Goal: Task Accomplishment & Management: Complete application form

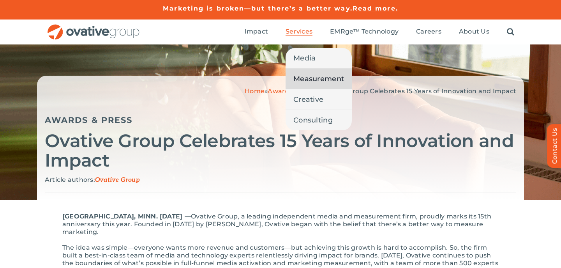
click at [300, 85] on link "Measurement" at bounding box center [319, 79] width 66 height 20
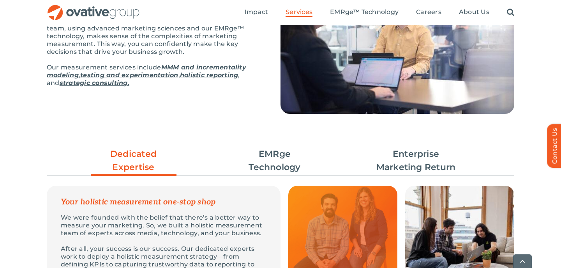
scroll to position [123, 0]
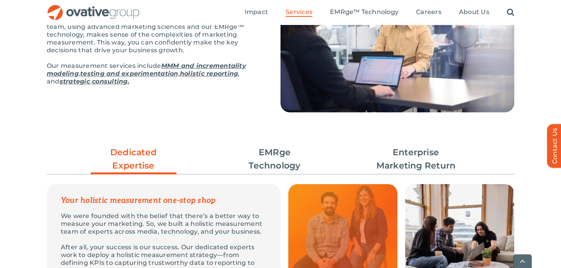
click at [190, 66] on link "MMM and incrementality modeling" at bounding box center [146, 69] width 199 height 15
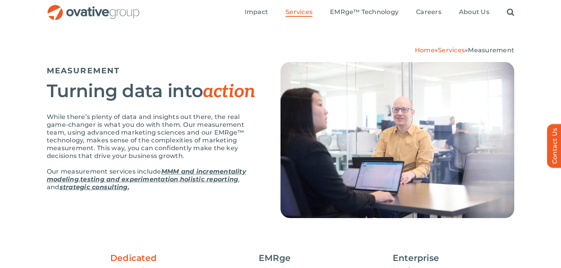
scroll to position [6, 0]
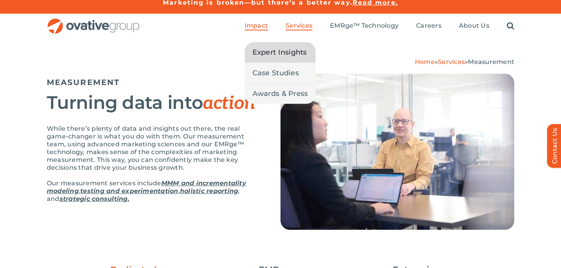
click at [273, 51] on span "Expert Insights" at bounding box center [279, 52] width 55 height 11
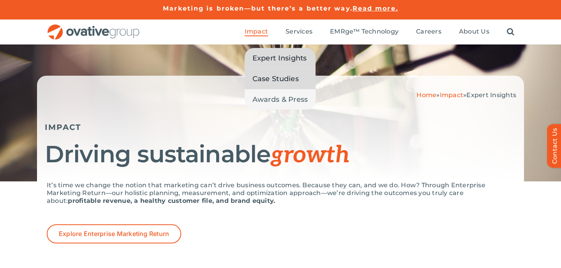
click at [268, 76] on span "Case Studies" at bounding box center [275, 78] width 46 height 11
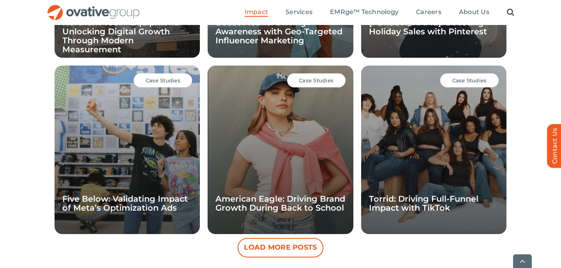
scroll to position [737, 0]
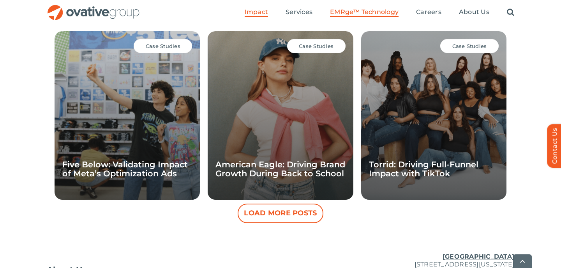
click at [366, 13] on span "EMRge™ Technology" at bounding box center [364, 12] width 69 height 8
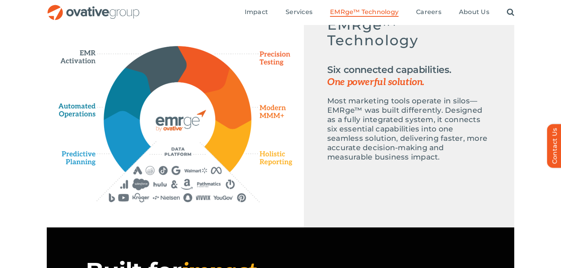
scroll to position [395, 0]
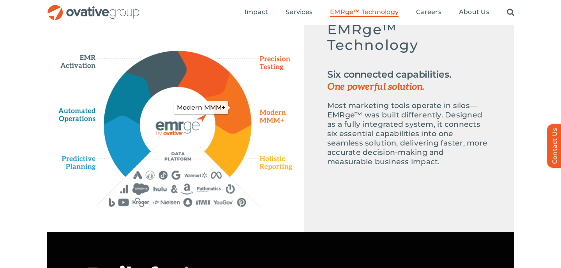
click at [232, 94] on icon "Modern MMM+" at bounding box center [228, 102] width 47 height 61
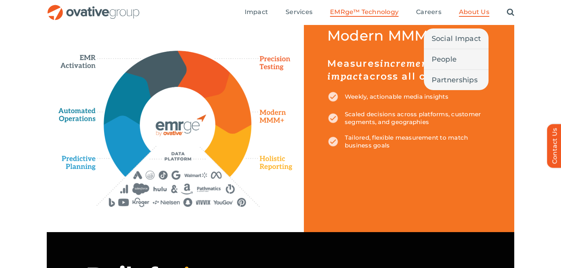
click at [469, 11] on span "About Us" at bounding box center [474, 12] width 30 height 8
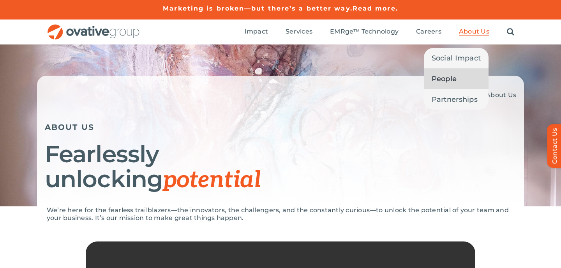
click at [452, 73] on span "People" at bounding box center [444, 78] width 25 height 11
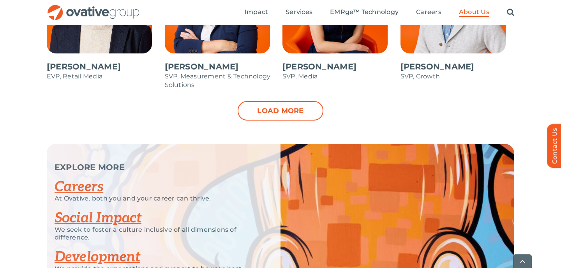
scroll to position [915, 0]
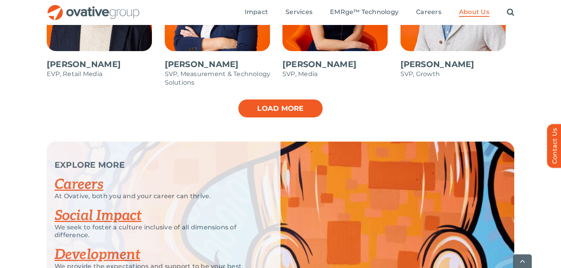
click at [283, 105] on link "Load more" at bounding box center [281, 108] width 86 height 19
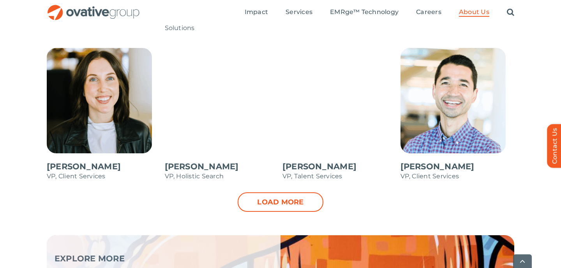
scroll to position [1127, 0]
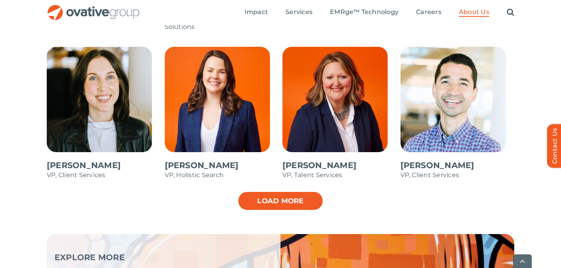
click at [293, 199] on link "Load more" at bounding box center [281, 200] width 86 height 19
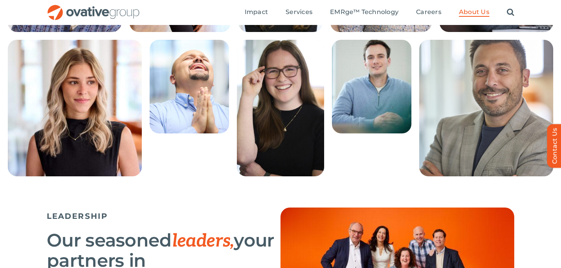
scroll to position [321, 0]
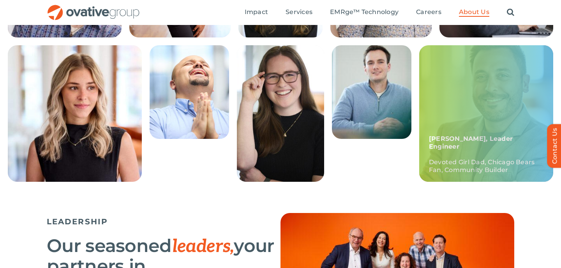
click at [483, 116] on div "Frankie, Leader Engineer Devoted Girl Dad, Chicago Bears Fan, Community Builder" at bounding box center [486, 113] width 134 height 136
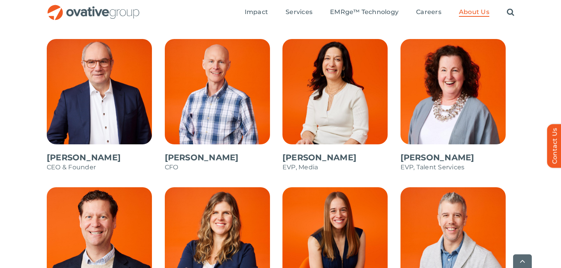
scroll to position [675, 0]
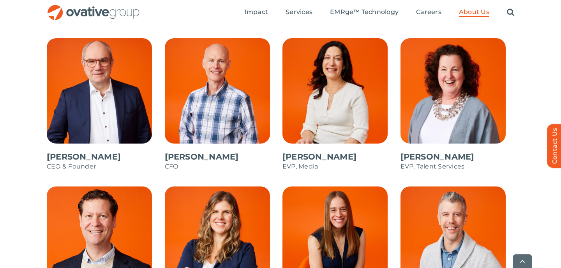
click at [93, 118] on span at bounding box center [104, 108] width 114 height 140
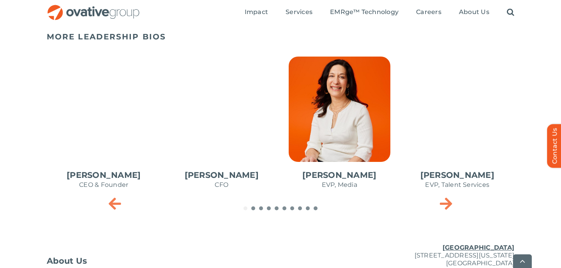
scroll to position [361, 0]
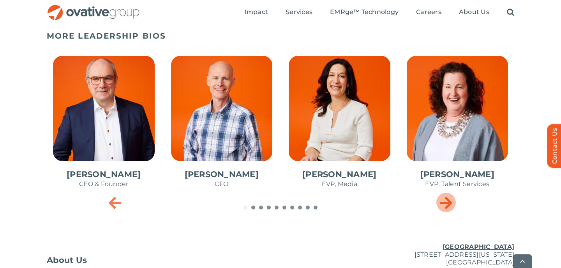
click at [450, 205] on icon "Next slide" at bounding box center [446, 202] width 12 height 16
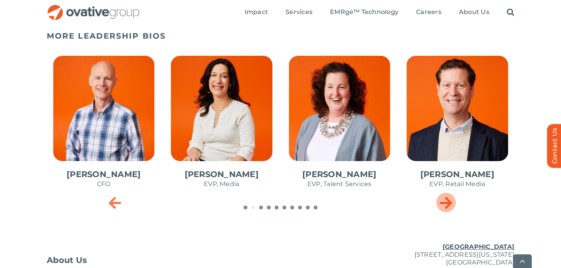
click at [450, 205] on icon "Next slide" at bounding box center [446, 202] width 12 height 16
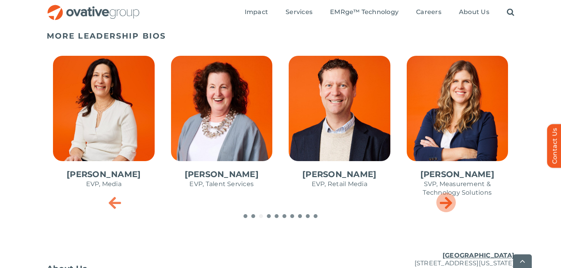
click at [449, 204] on icon "Next slide" at bounding box center [446, 202] width 12 height 16
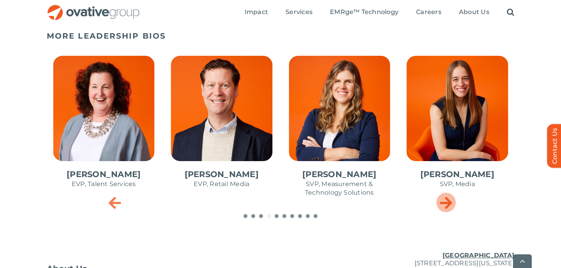
click at [449, 204] on icon "Next slide" at bounding box center [446, 202] width 12 height 16
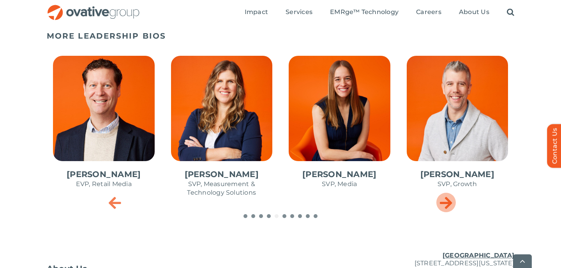
click at [449, 204] on icon "Next slide" at bounding box center [446, 202] width 12 height 16
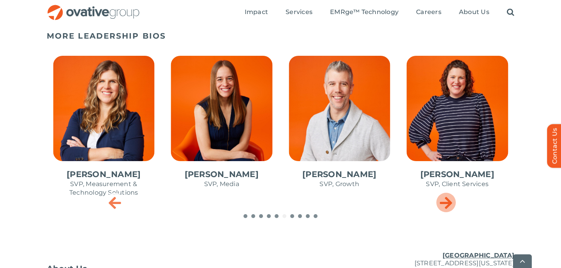
click at [449, 205] on icon "Next slide" at bounding box center [446, 202] width 12 height 16
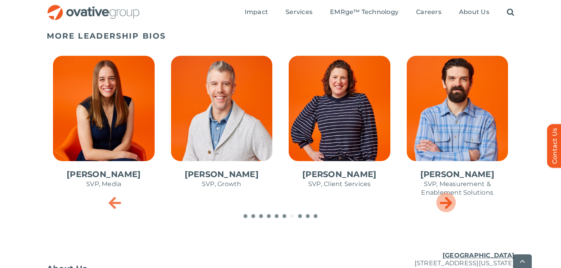
click at [449, 205] on icon "Next slide" at bounding box center [446, 202] width 12 height 16
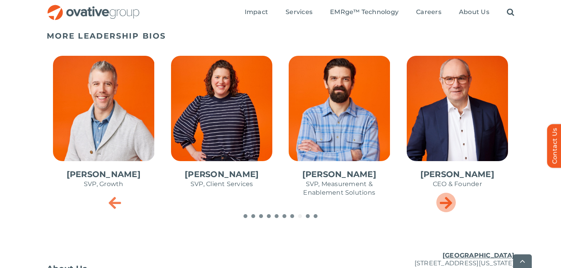
click at [449, 205] on icon "Next slide" at bounding box center [446, 202] width 12 height 16
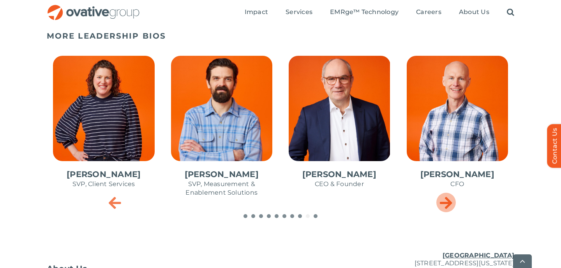
click at [449, 205] on icon "Next slide" at bounding box center [446, 202] width 12 height 16
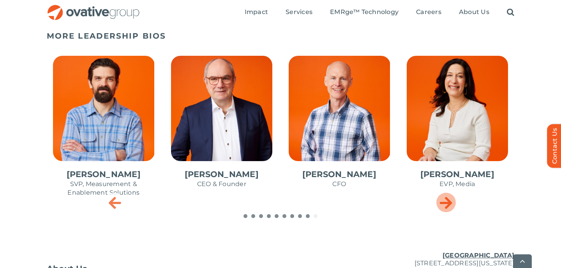
click at [449, 205] on icon "Next slide" at bounding box center [446, 202] width 12 height 16
click at [449, 204] on icon "Next slide" at bounding box center [446, 202] width 12 height 16
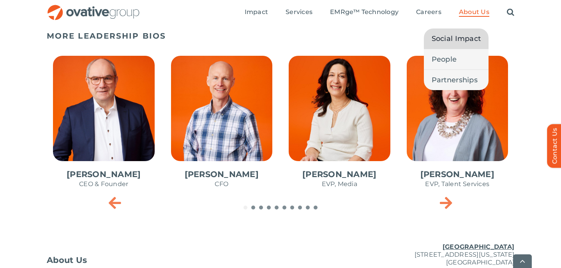
click at [459, 37] on span "Social Impact" at bounding box center [456, 38] width 49 height 11
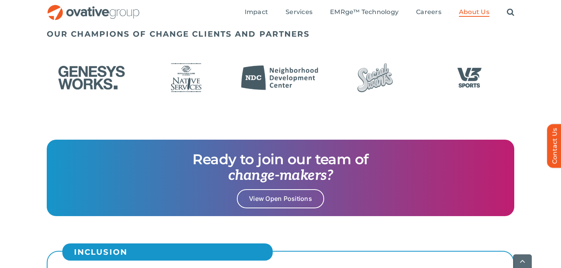
scroll to position [686, 0]
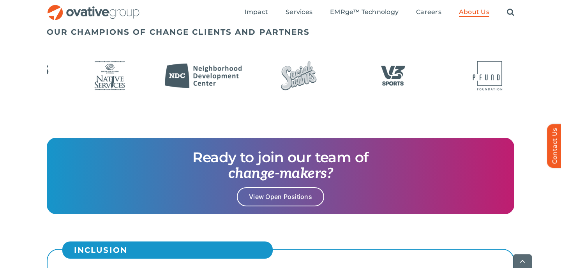
click at [395, 87] on div at bounding box center [280, 76] width 467 height 44
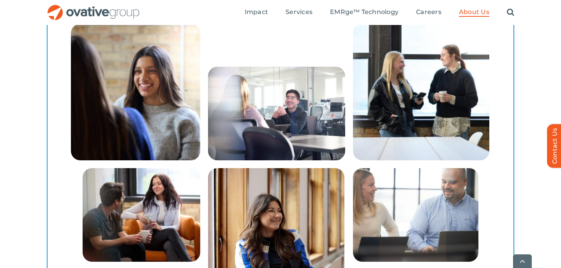
scroll to position [1249, 0]
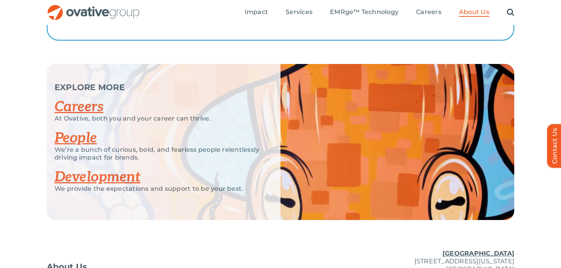
scroll to position [1486, 0]
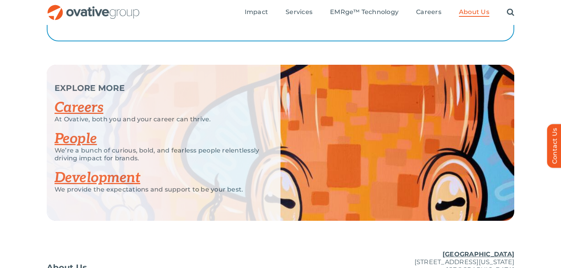
click at [87, 102] on link "Careers" at bounding box center [79, 107] width 49 height 17
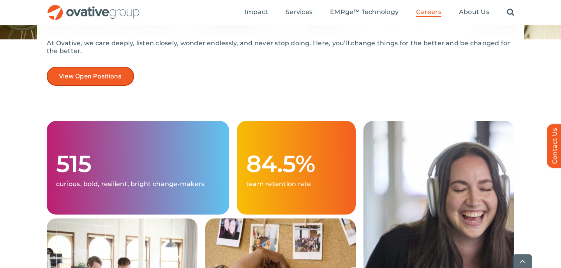
scroll to position [167, 0]
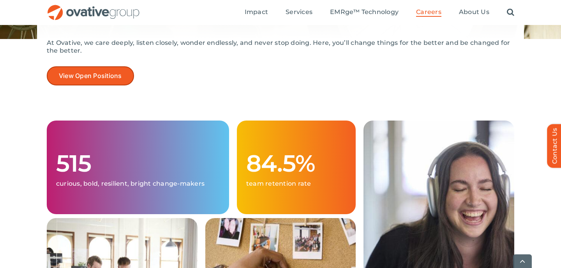
click at [109, 81] on link "View Open Positions" at bounding box center [90, 75] width 87 height 19
